Goal: Find specific page/section: Find specific page/section

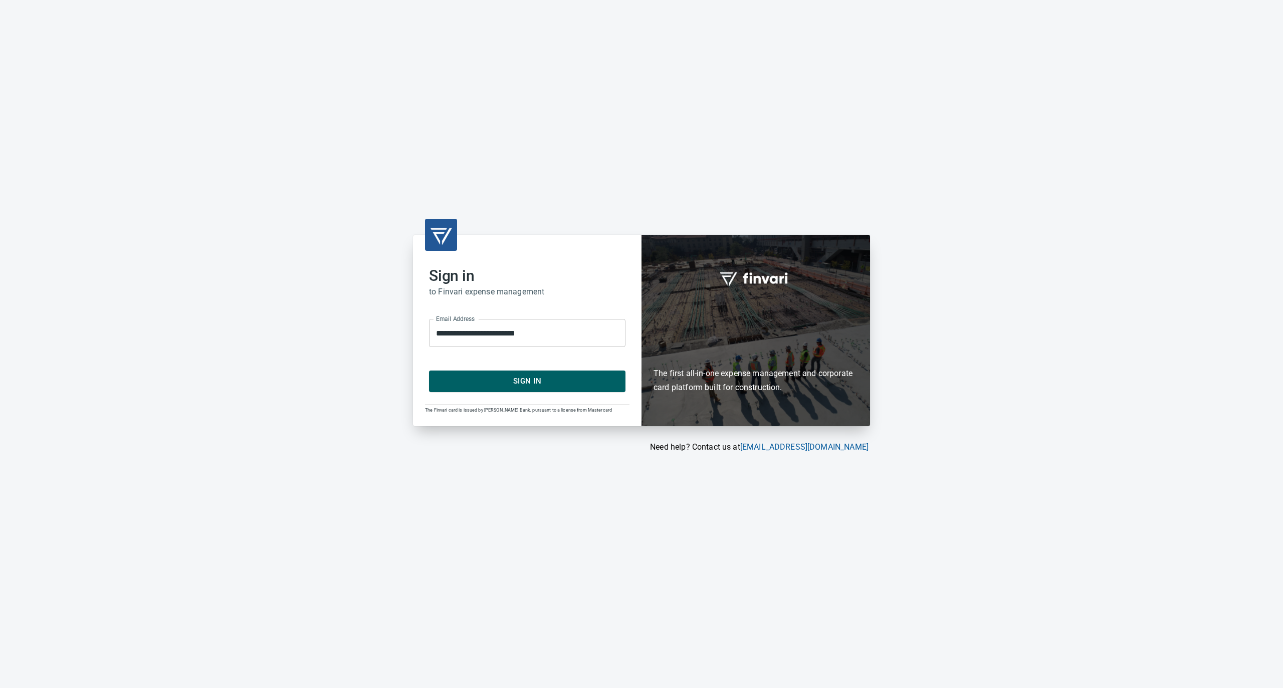
click at [551, 386] on span "Sign In" at bounding box center [527, 381] width 174 height 13
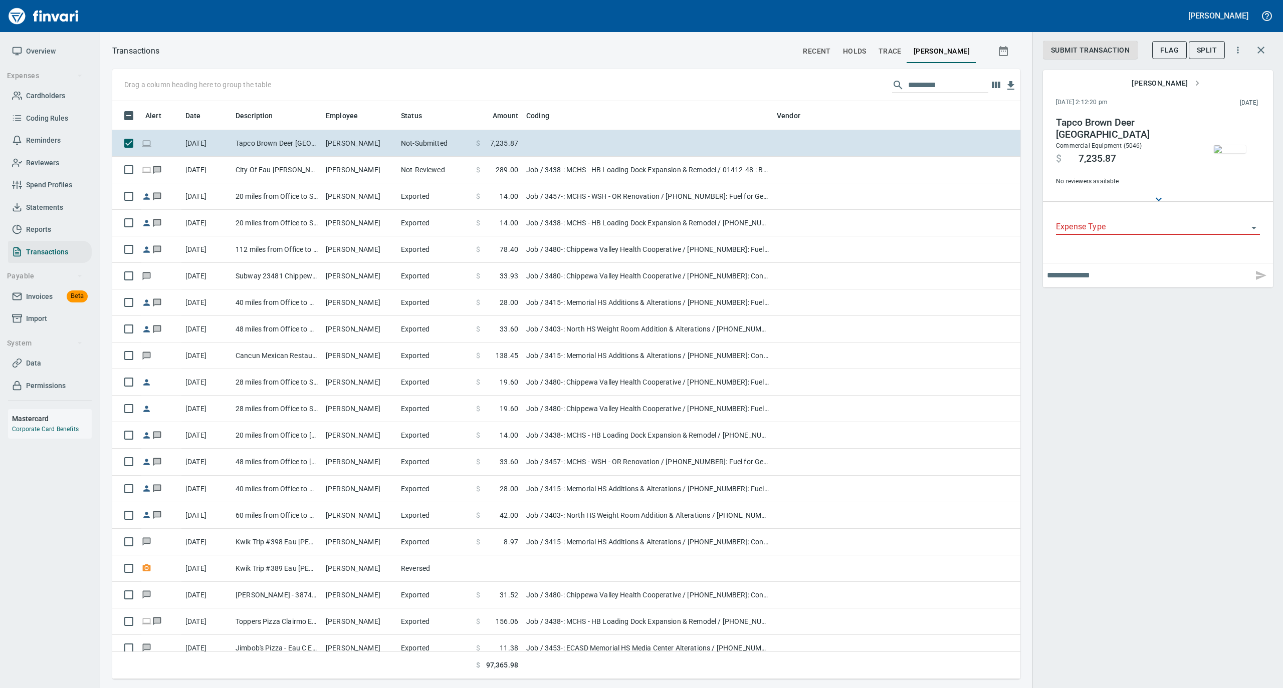
scroll to position [568, 888]
click at [48, 87] on link "Cardholders" at bounding box center [50, 96] width 84 height 23
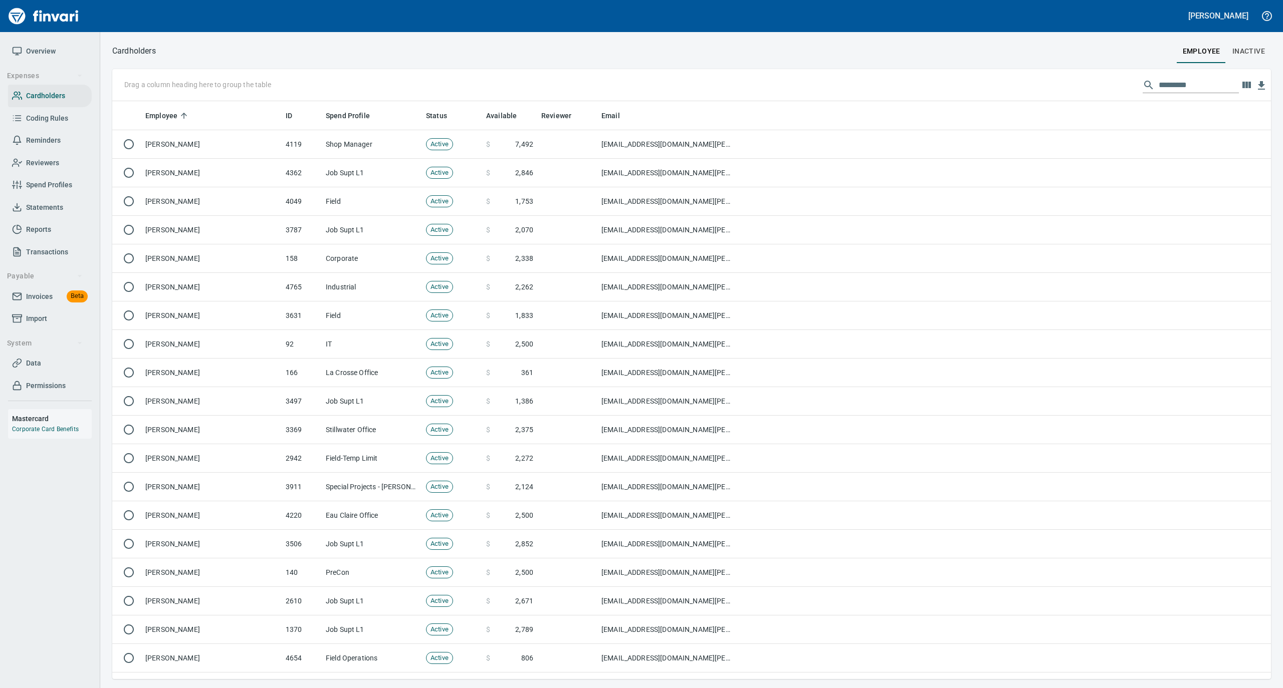
scroll to position [568, 1138]
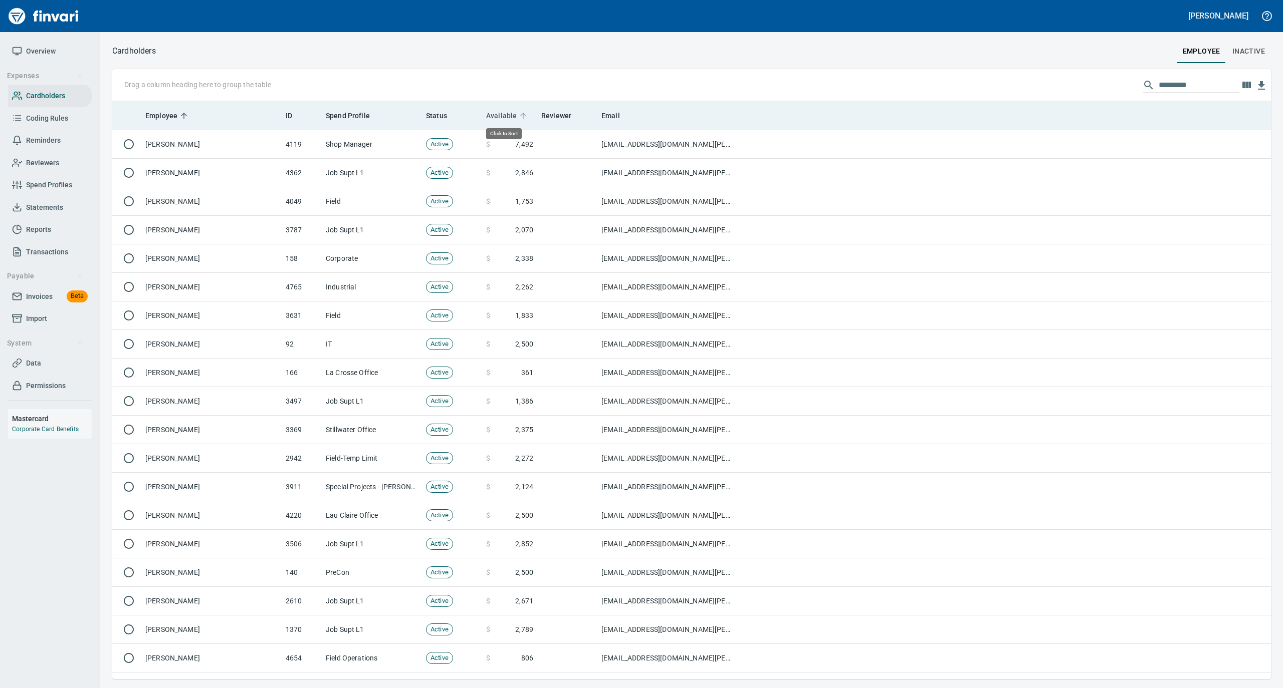
click at [523, 113] on icon at bounding box center [523, 115] width 9 height 9
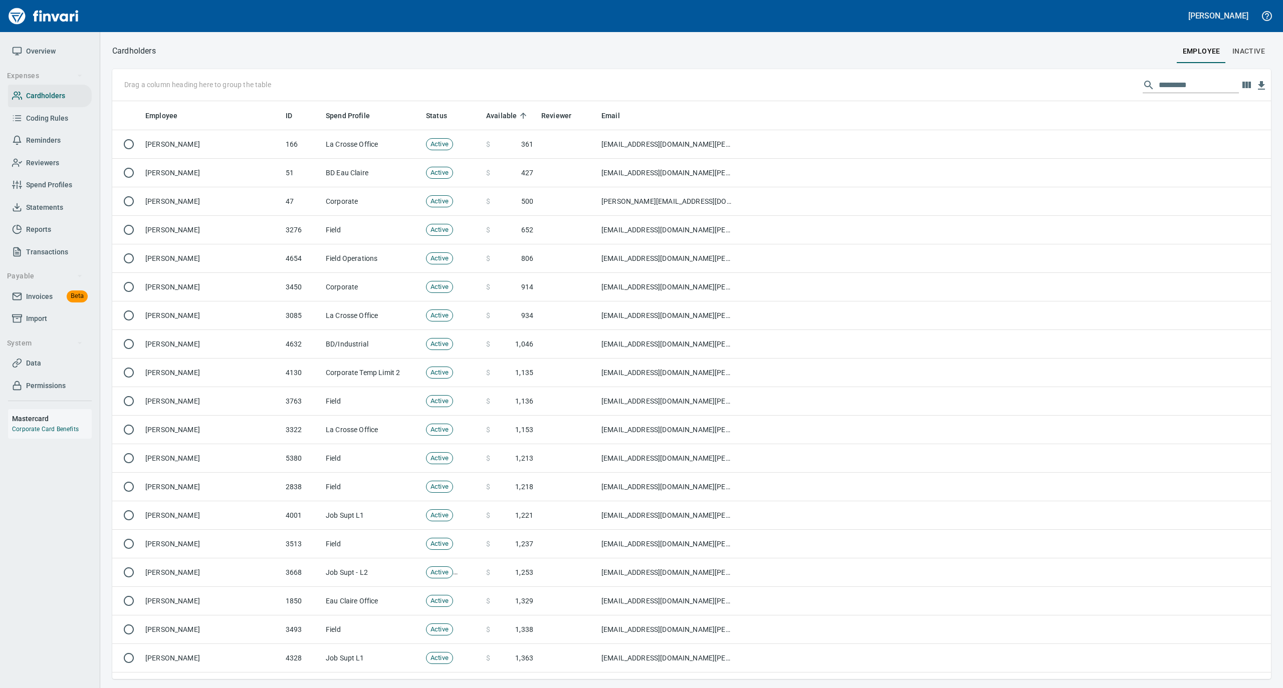
click at [57, 51] on span "Overview" at bounding box center [50, 51] width 76 height 13
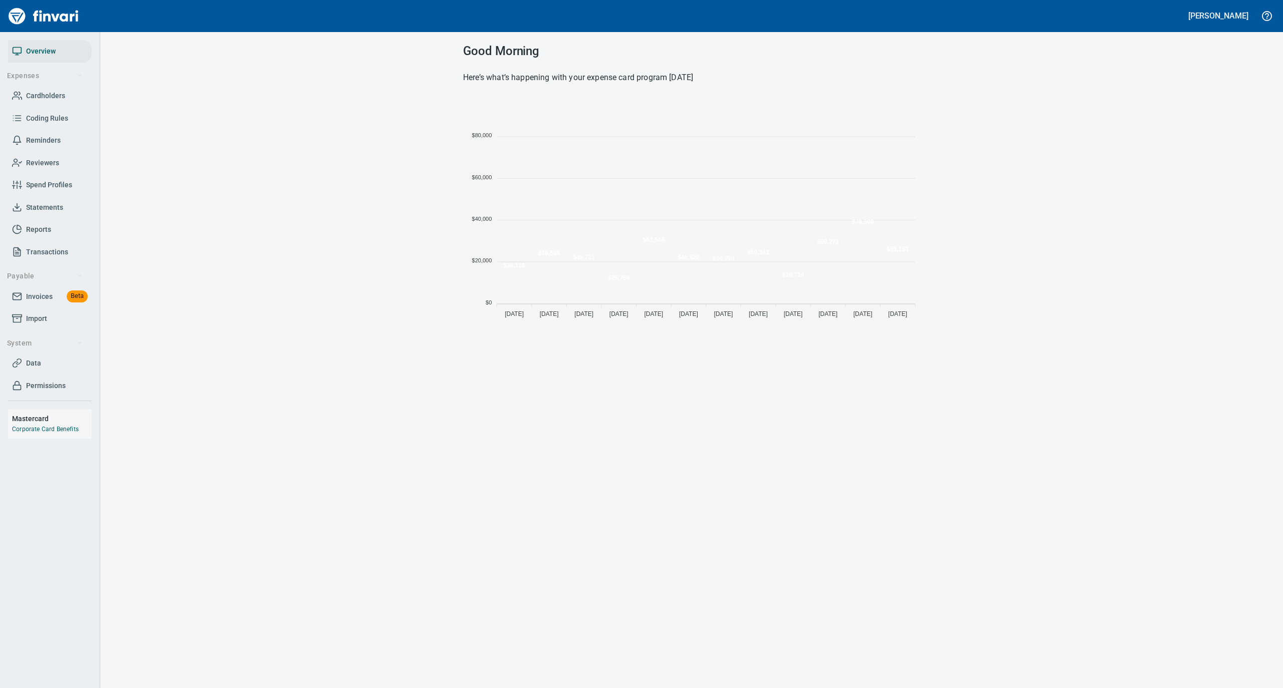
scroll to position [223, 447]
